Goal: Check status: Check status

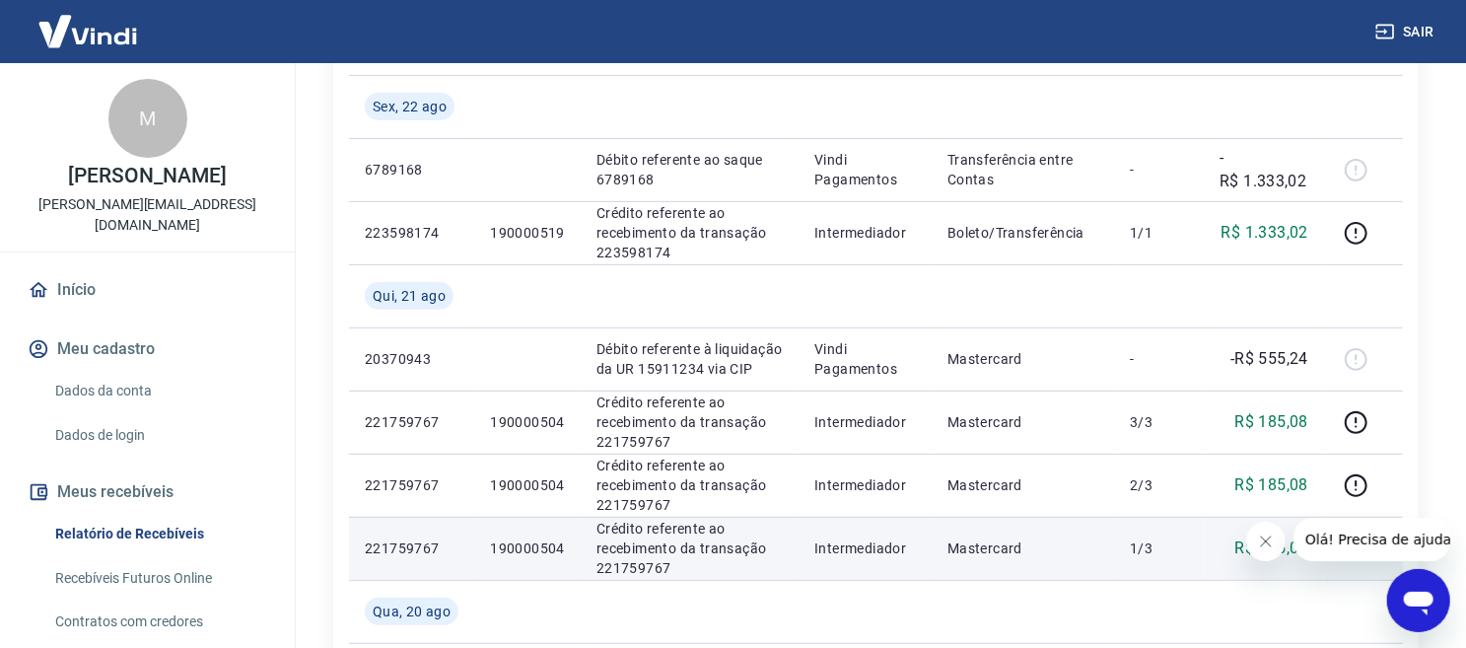
scroll to position [438, 0]
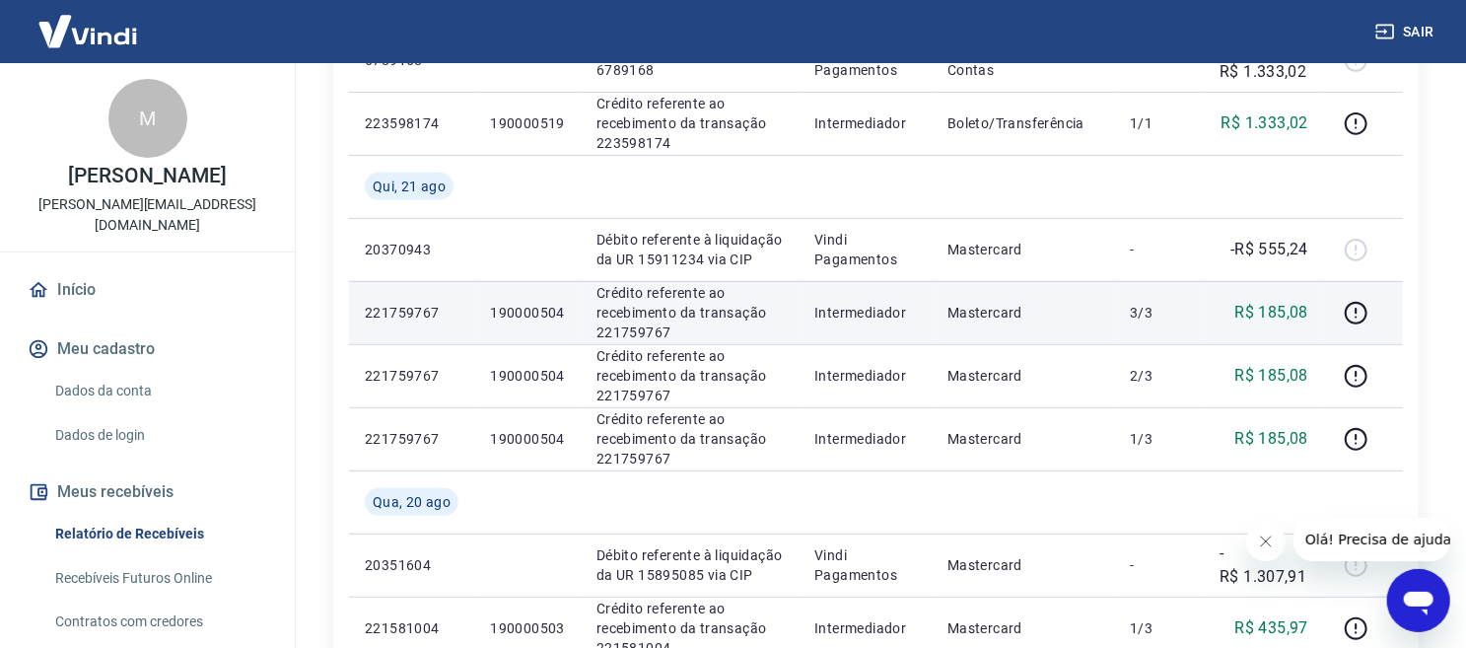
click at [528, 313] on p "190000504" at bounding box center [527, 313] width 75 height 20
copy p "190000504"
